Goal: Information Seeking & Learning: Learn about a topic

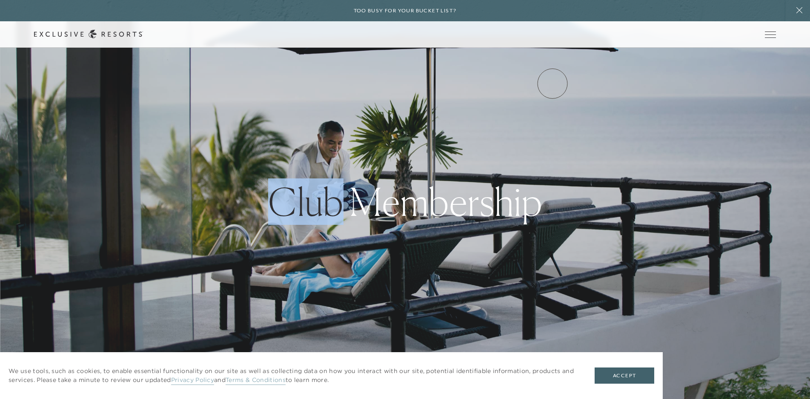
click at [0, 0] on link "Inquire now" at bounding box center [0, 0] width 0 height 0
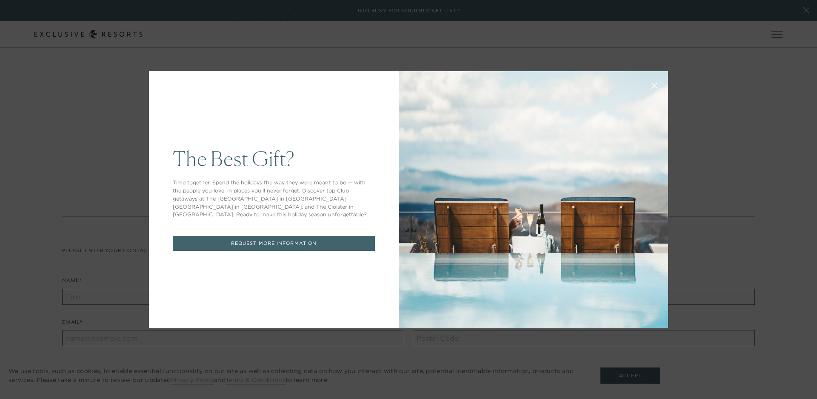
click at [756, 32] on div "The Best Gift? Time together. Spend the holidays the way they were meant to be …" at bounding box center [408, 199] width 817 height 399
click at [751, 33] on div "The Best Gift? Time together. Spend the holidays the way they were meant to be …" at bounding box center [408, 199] width 817 height 399
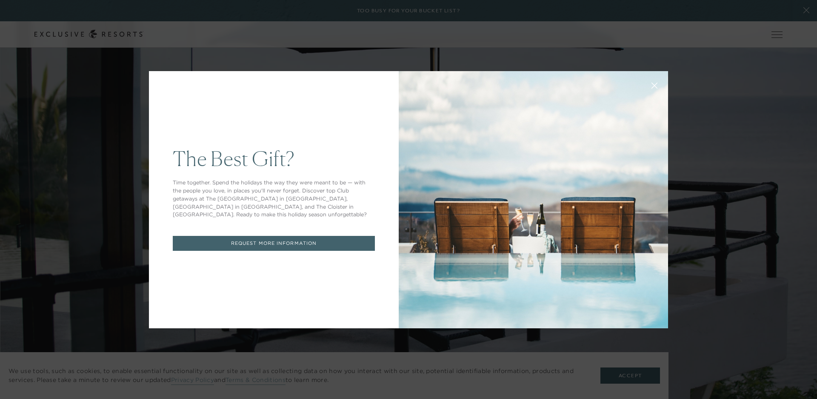
click at [731, 36] on div "The Best Gift? Time together. Spend the holidays the way they were meant to be …" at bounding box center [408, 199] width 817 height 399
drag, startPoint x: 741, startPoint y: 33, endPoint x: 719, endPoint y: 42, distance: 23.7
click at [740, 34] on div "The Best Gift? Time together. Spend the holidays the way they were meant to be …" at bounding box center [408, 199] width 817 height 399
